Goal: Task Accomplishment & Management: Manage account settings

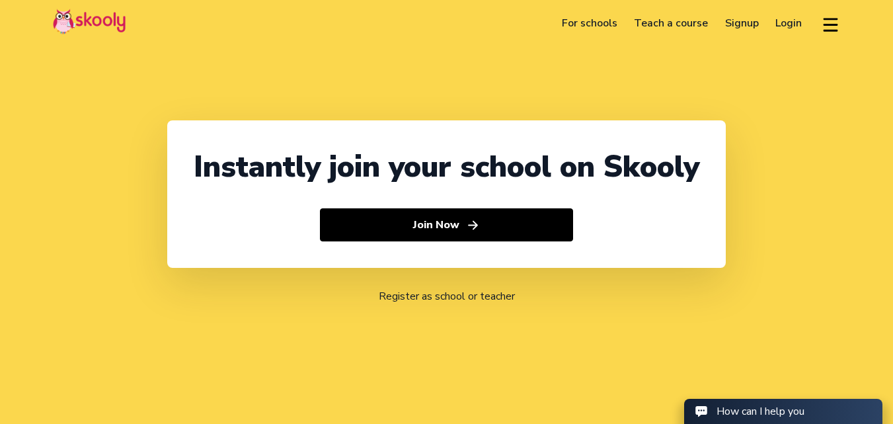
select select "91"
select select "[GEOGRAPHIC_DATA]"
select select "[GEOGRAPHIC_DATA]/[GEOGRAPHIC_DATA]"
click at [789, 15] on link "Login" at bounding box center [789, 23] width 44 height 21
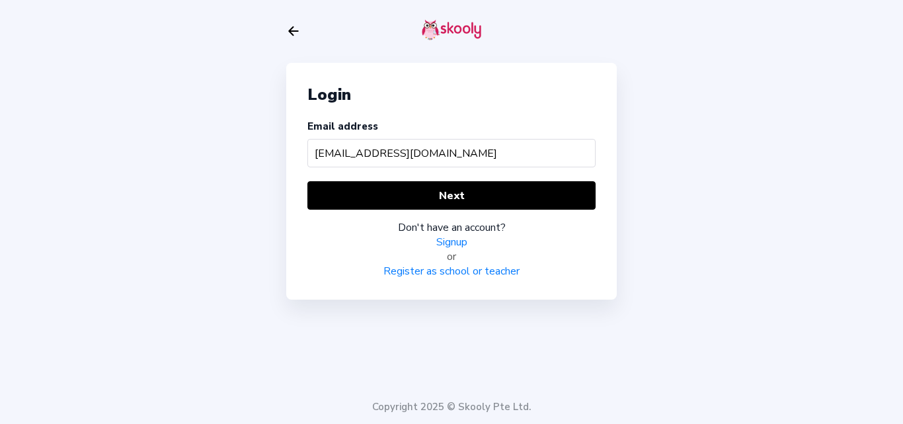
click at [397, 153] on input "[EMAIL_ADDRESS][DOMAIN_NAME]" at bounding box center [451, 153] width 288 height 28
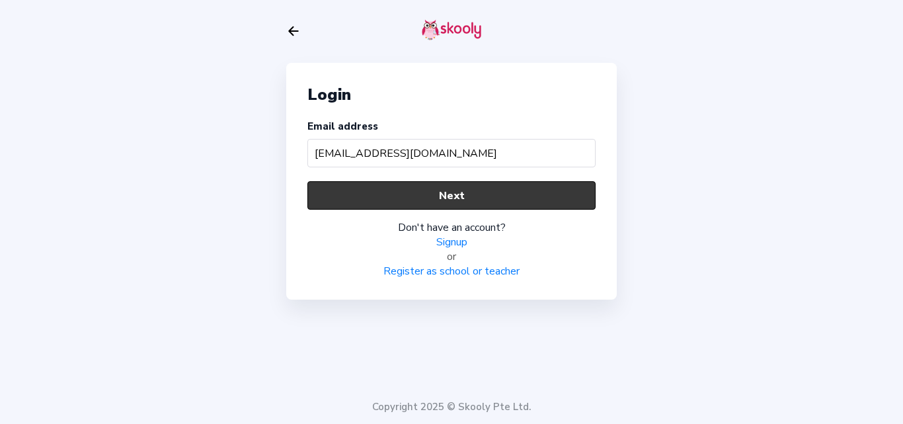
type input "[EMAIL_ADDRESS][DOMAIN_NAME]"
click at [405, 202] on button "Next" at bounding box center [451, 195] width 288 height 28
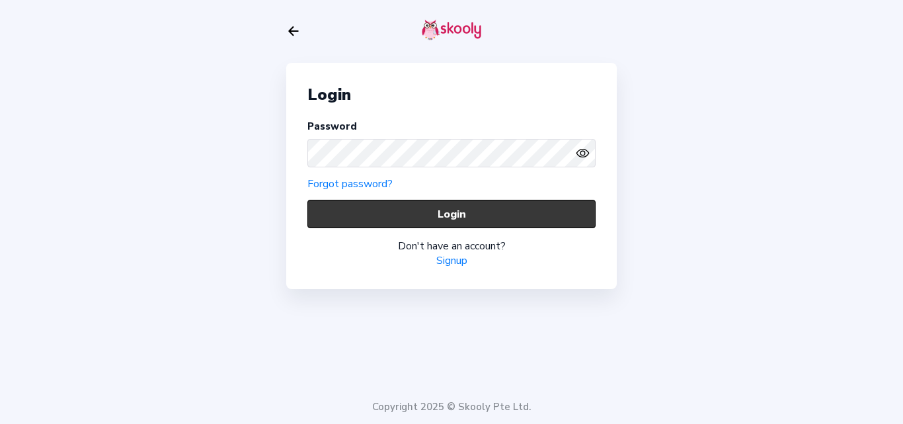
click at [379, 215] on button "Login" at bounding box center [451, 214] width 288 height 28
